Goal: Information Seeking & Learning: Find specific fact

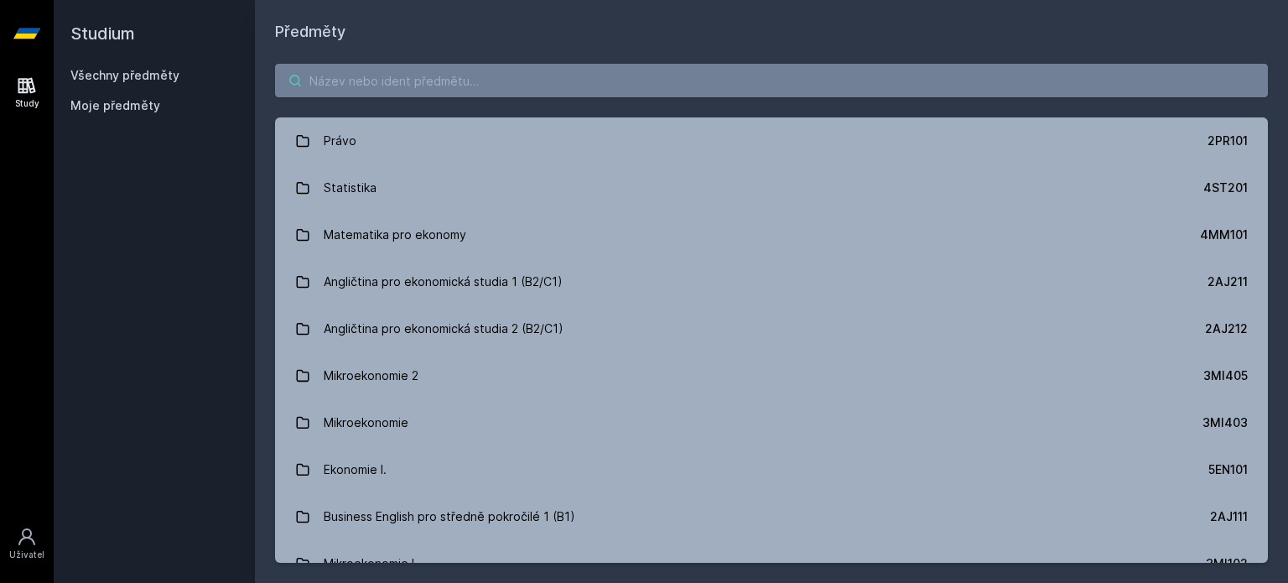
click at [412, 93] on input "search" at bounding box center [771, 81] width 993 height 34
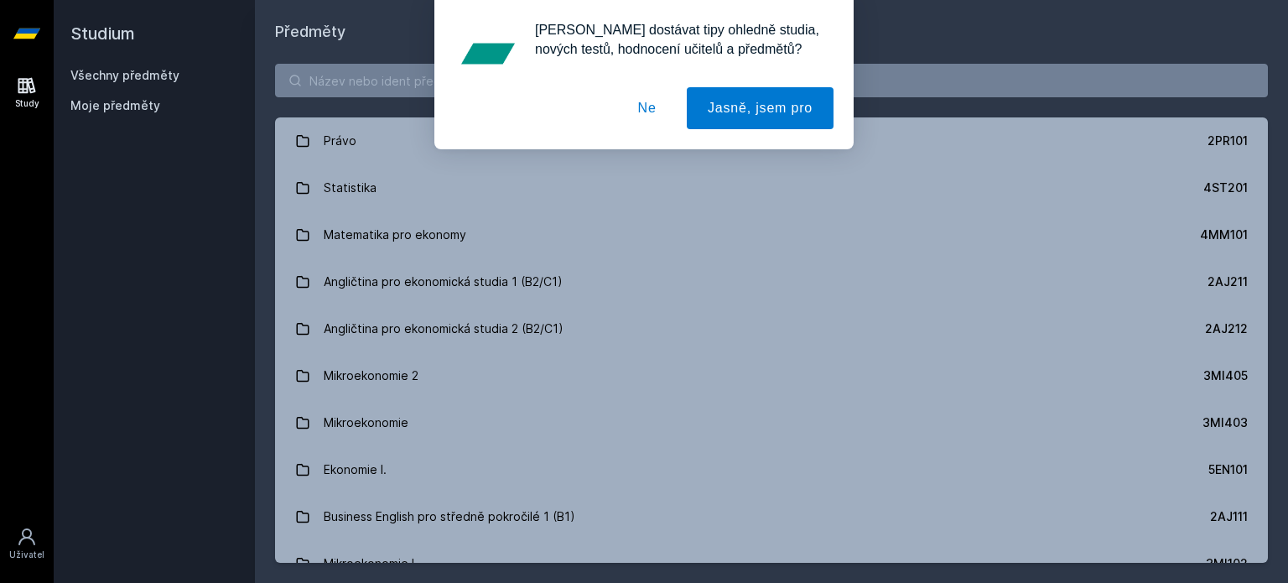
click at [658, 100] on button "Ne" at bounding box center [647, 108] width 60 height 42
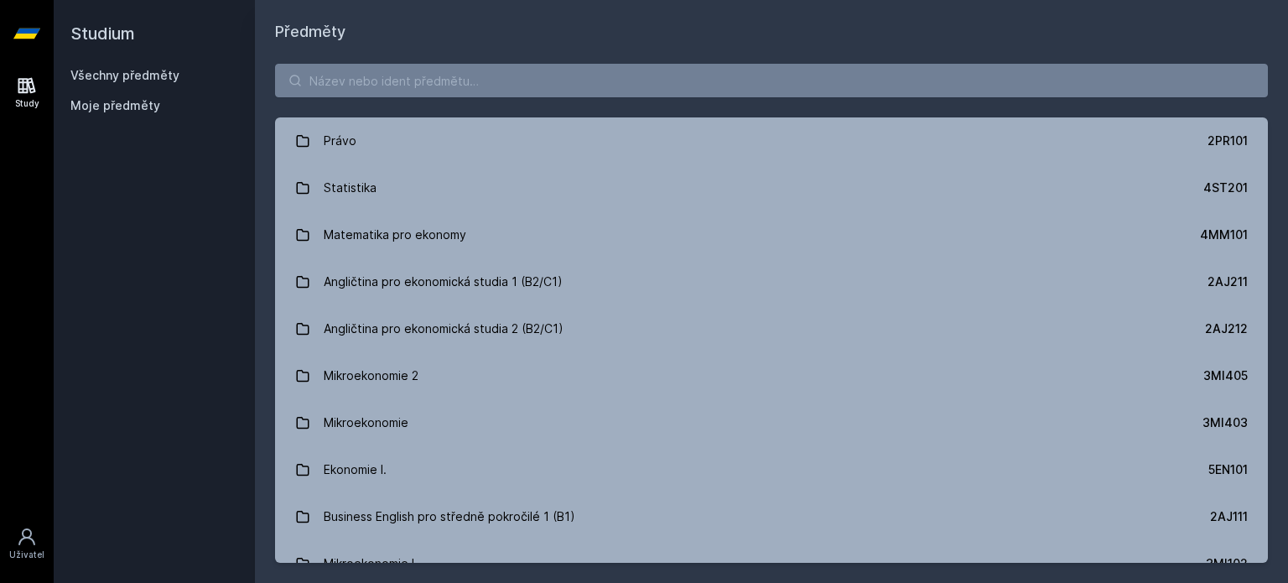
click at [637, 92] on div "[PERSON_NAME] dostávat tipy ohledně studia, nových testů, hodnocení učitelů a p…" at bounding box center [644, 74] width 1288 height 149
click at [637, 91] on input "search" at bounding box center [771, 81] width 993 height 34
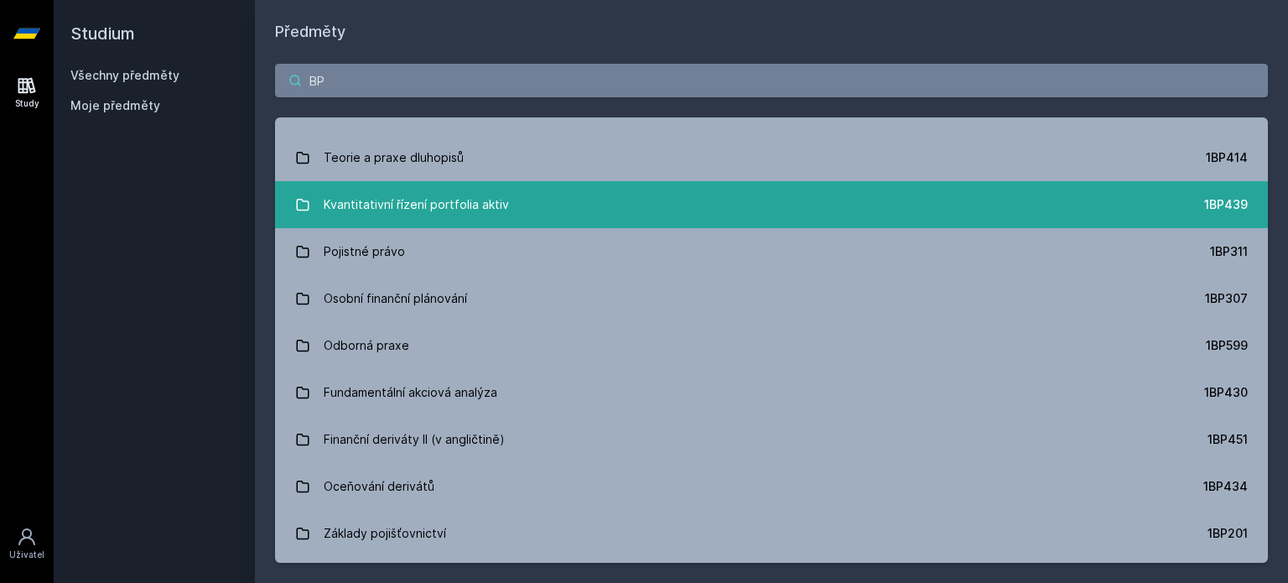
scroll to position [839, 0]
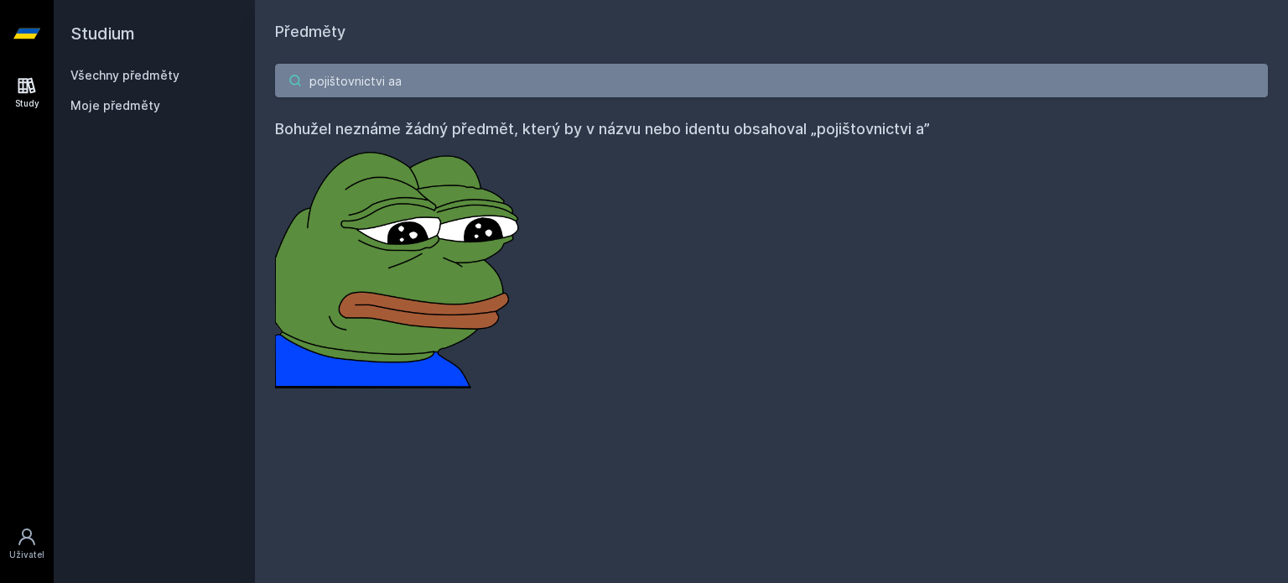
type input "pojištovnictvi aa i"
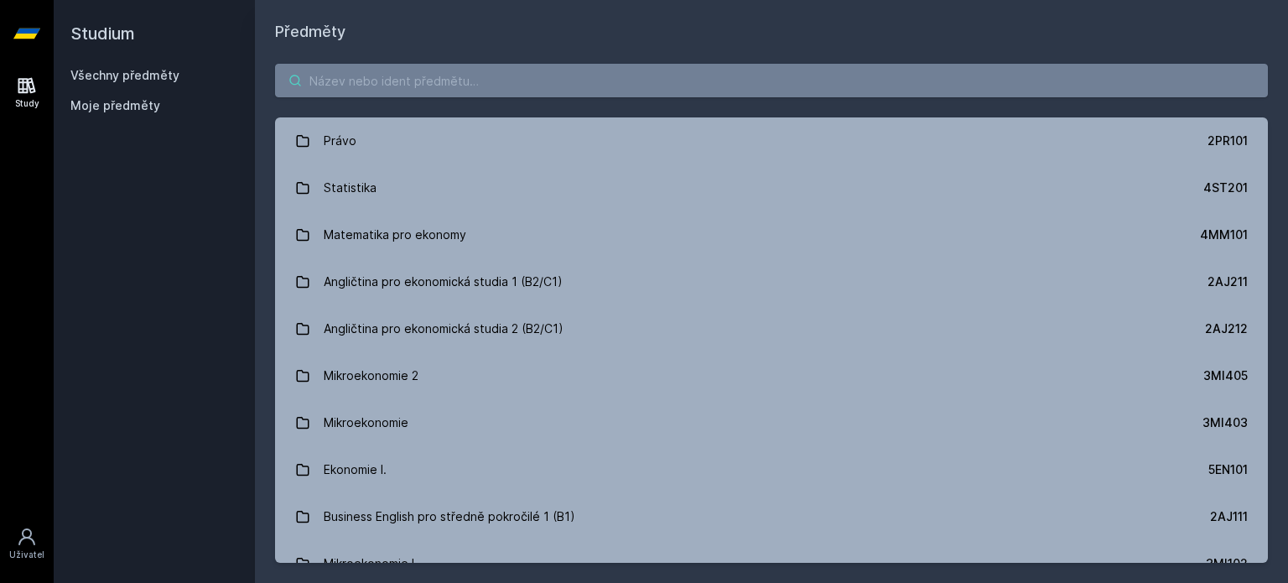
paste input "1BP441"
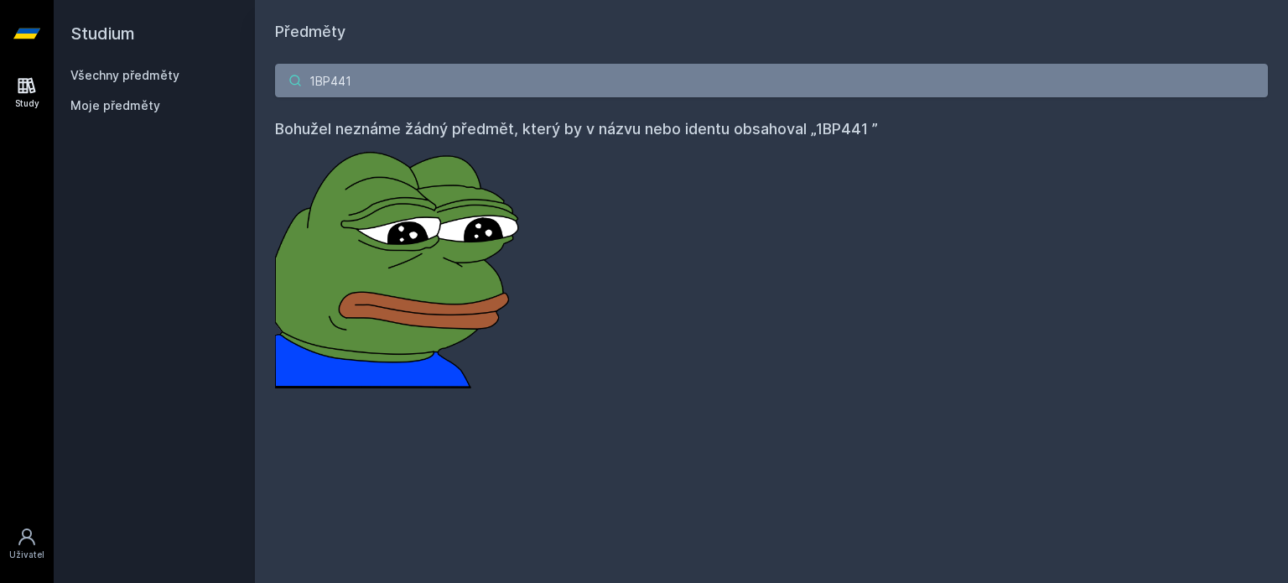
type input "1BP441"
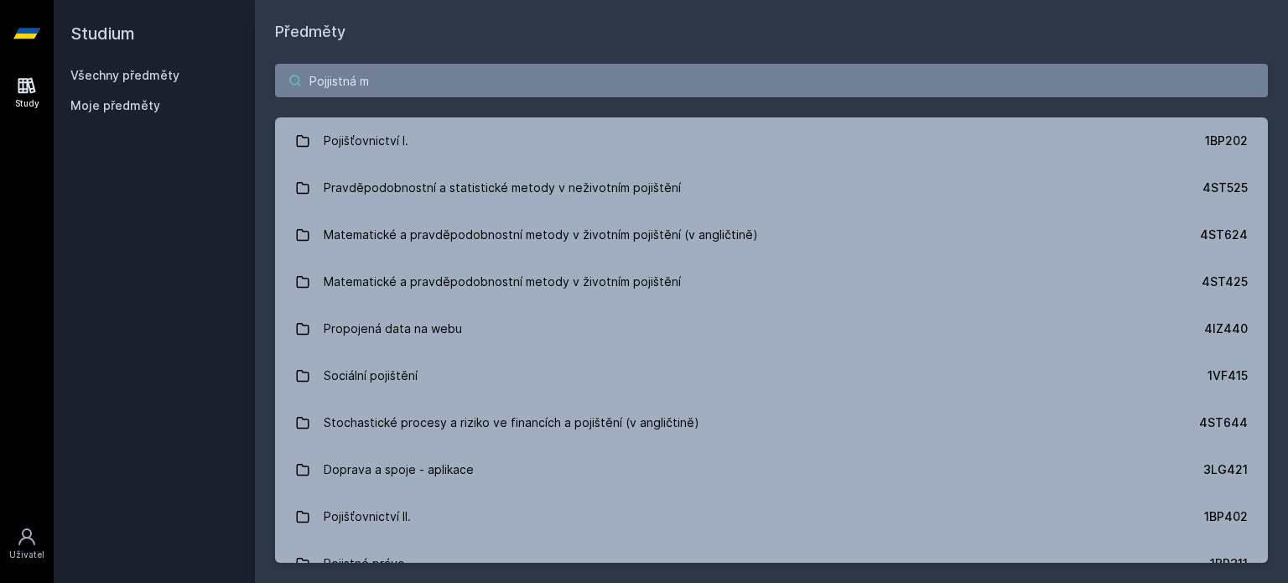
type input "Pojjistná ma"
